Goal: Find specific page/section: Find specific page/section

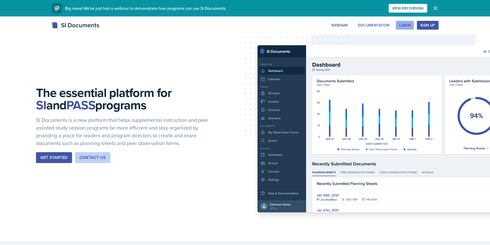
click at [400, 27] on div "Login" at bounding box center [404, 25] width 11 height 4
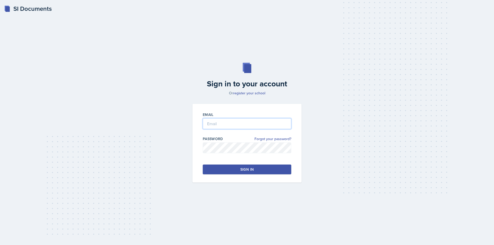
type input "[EMAIL_ADDRESS][DOMAIN_NAME]"
click at [245, 165] on button "Sign in" at bounding box center [247, 170] width 88 height 10
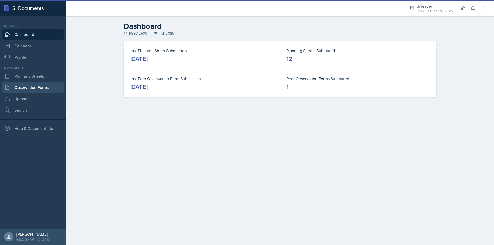
click at [43, 83] on link "Observation Forms" at bounding box center [33, 87] width 62 height 10
